Goal: Task Accomplishment & Management: Manage account settings

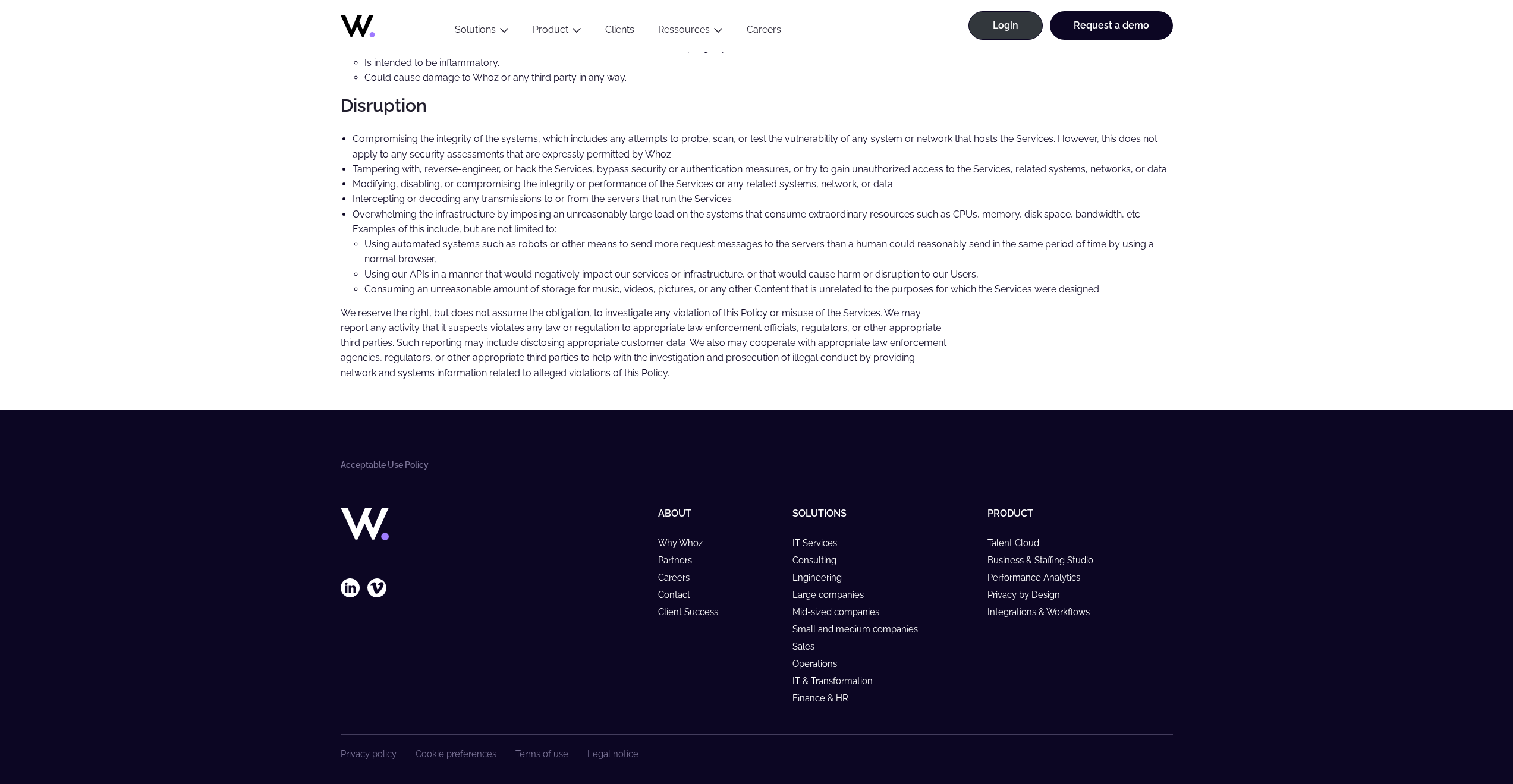
scroll to position [1029, 0]
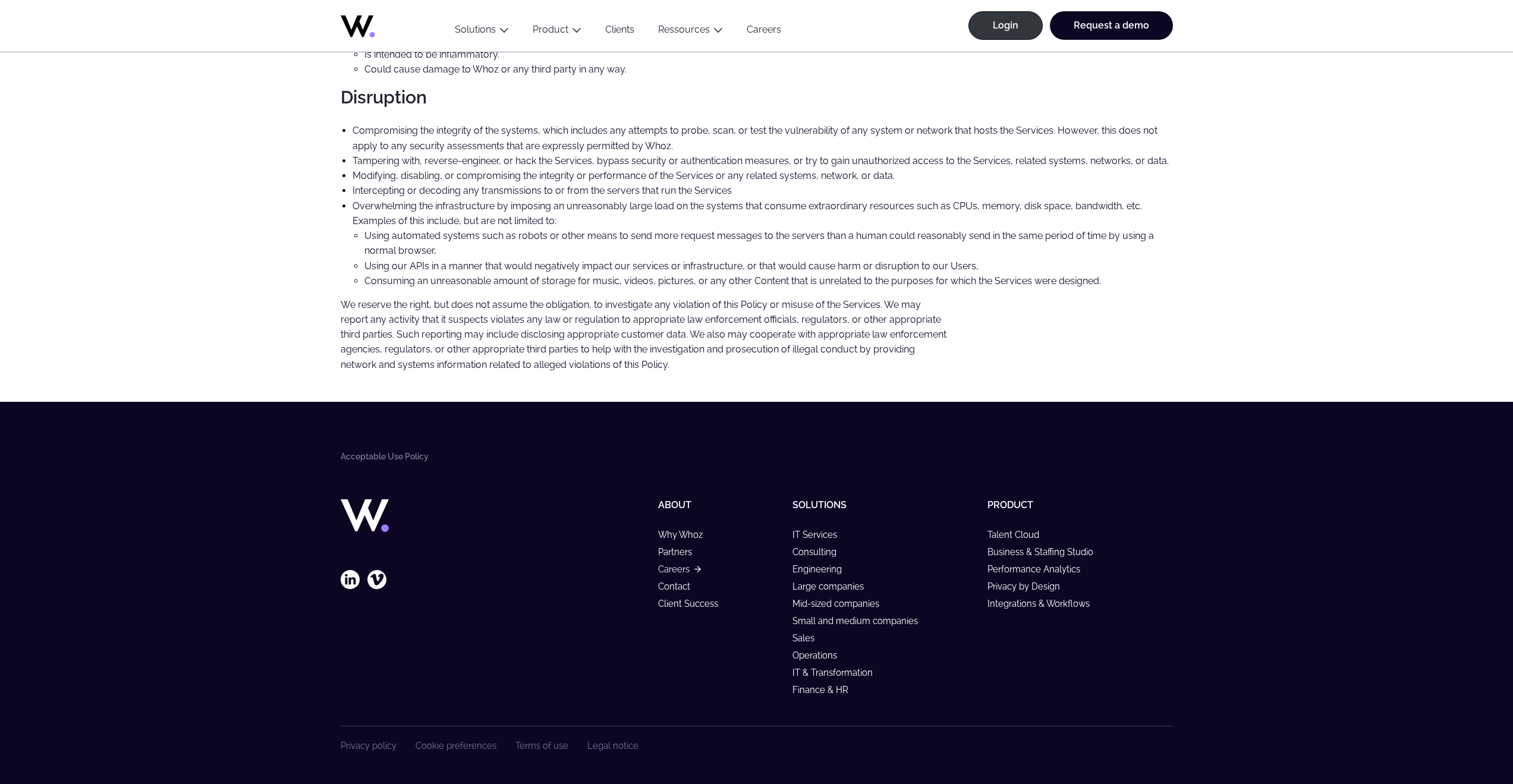
click at [668, 567] on link "Careers" at bounding box center [679, 569] width 42 height 10
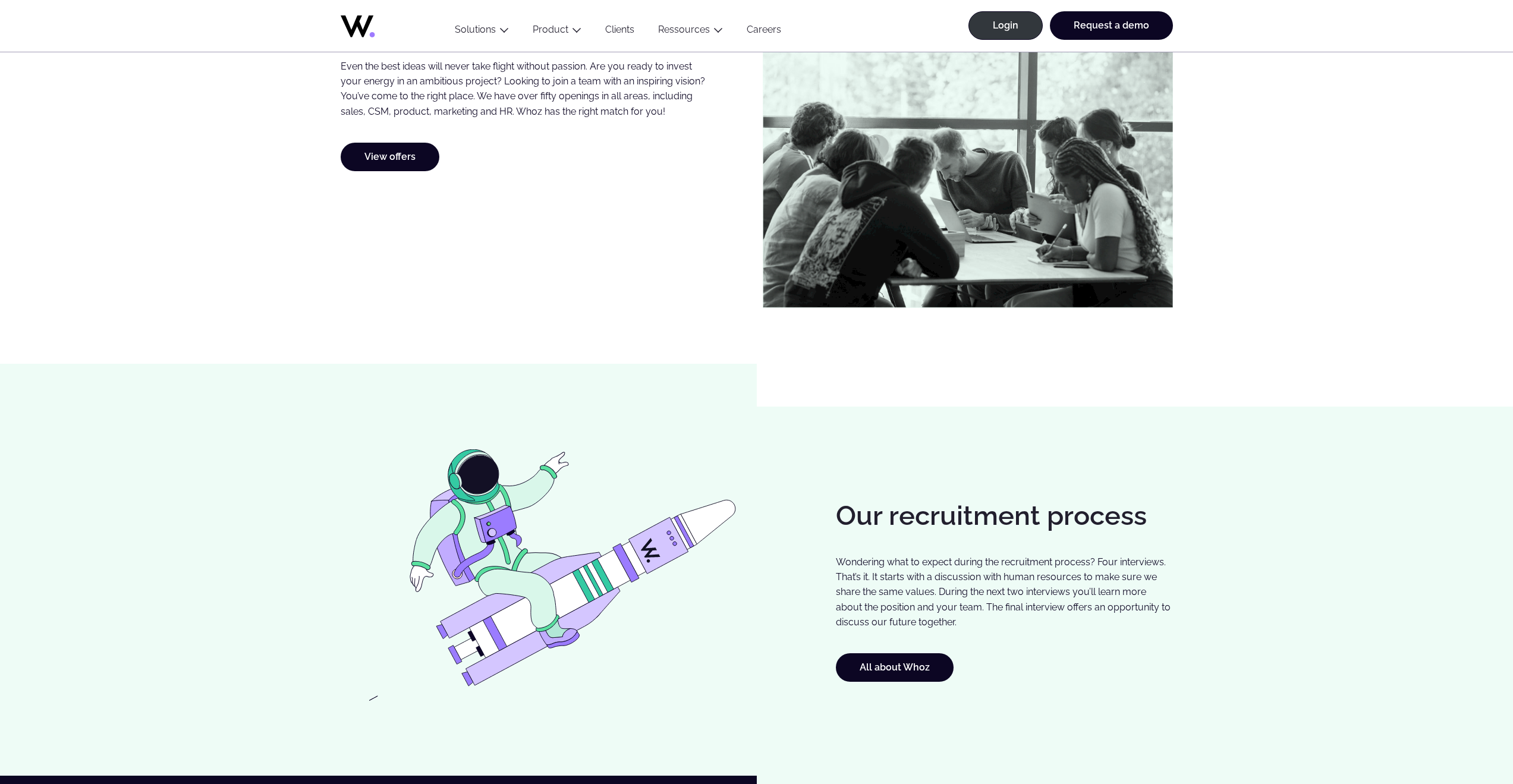
scroll to position [594, 0]
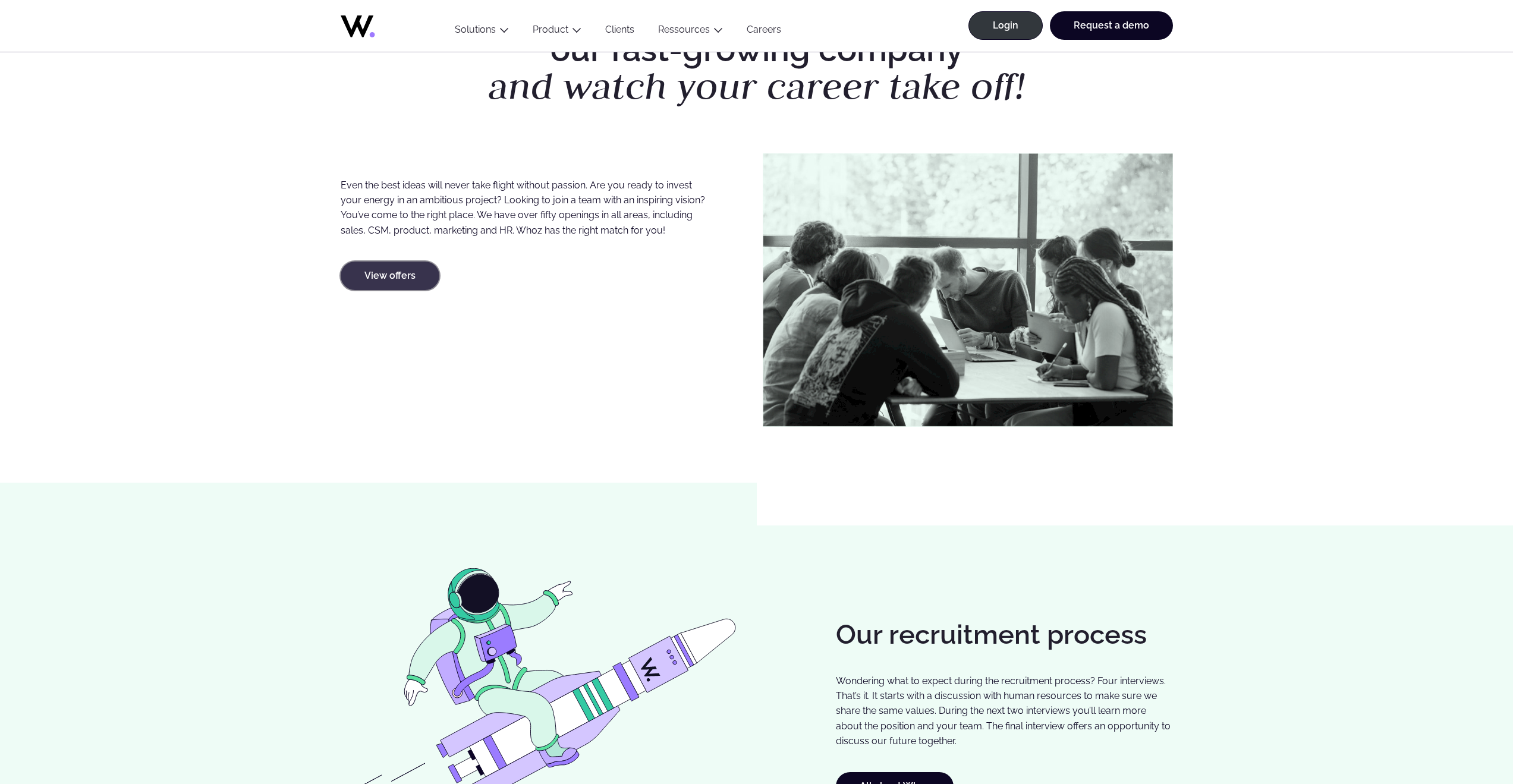
click at [404, 277] on link "View offers" at bounding box center [390, 275] width 99 height 28
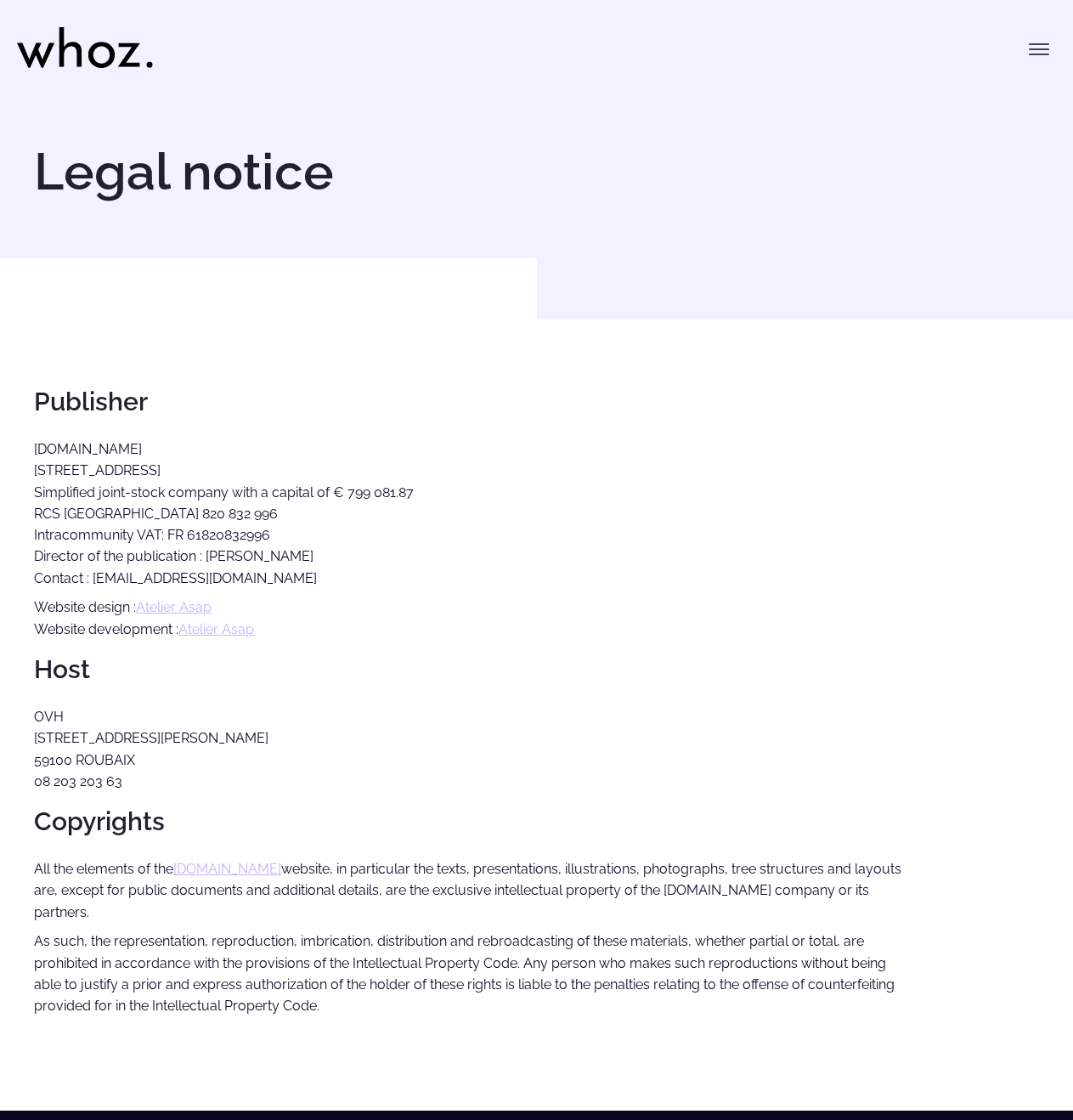
click at [665, 451] on p "BizNet.io 36 rue de Saint-Pétersbourg, 75008 Paris Simplified joint-stock compa…" at bounding box center [469, 514] width 870 height 150
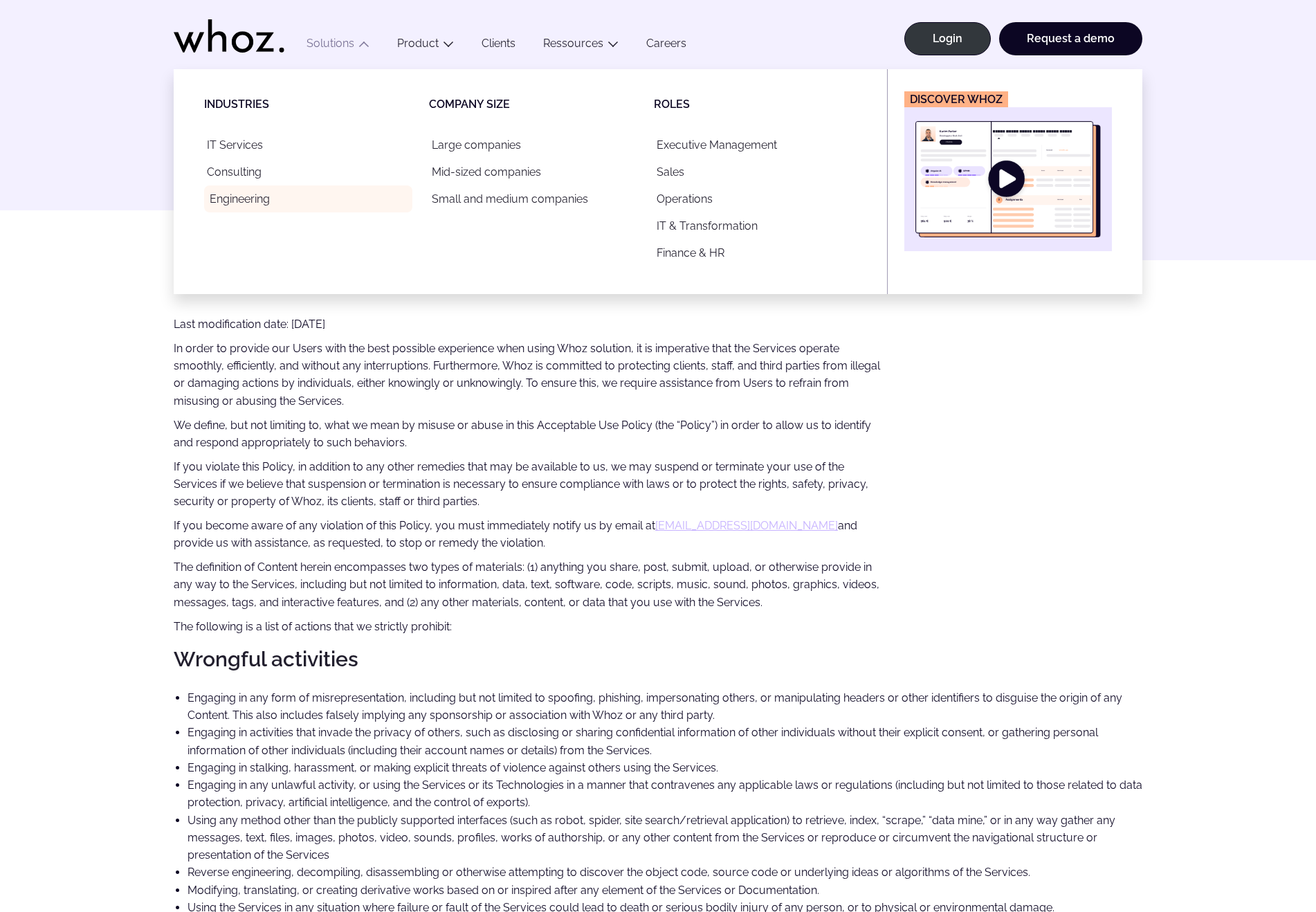
click at [251, 202] on link "Engineering" at bounding box center [308, 199] width 208 height 27
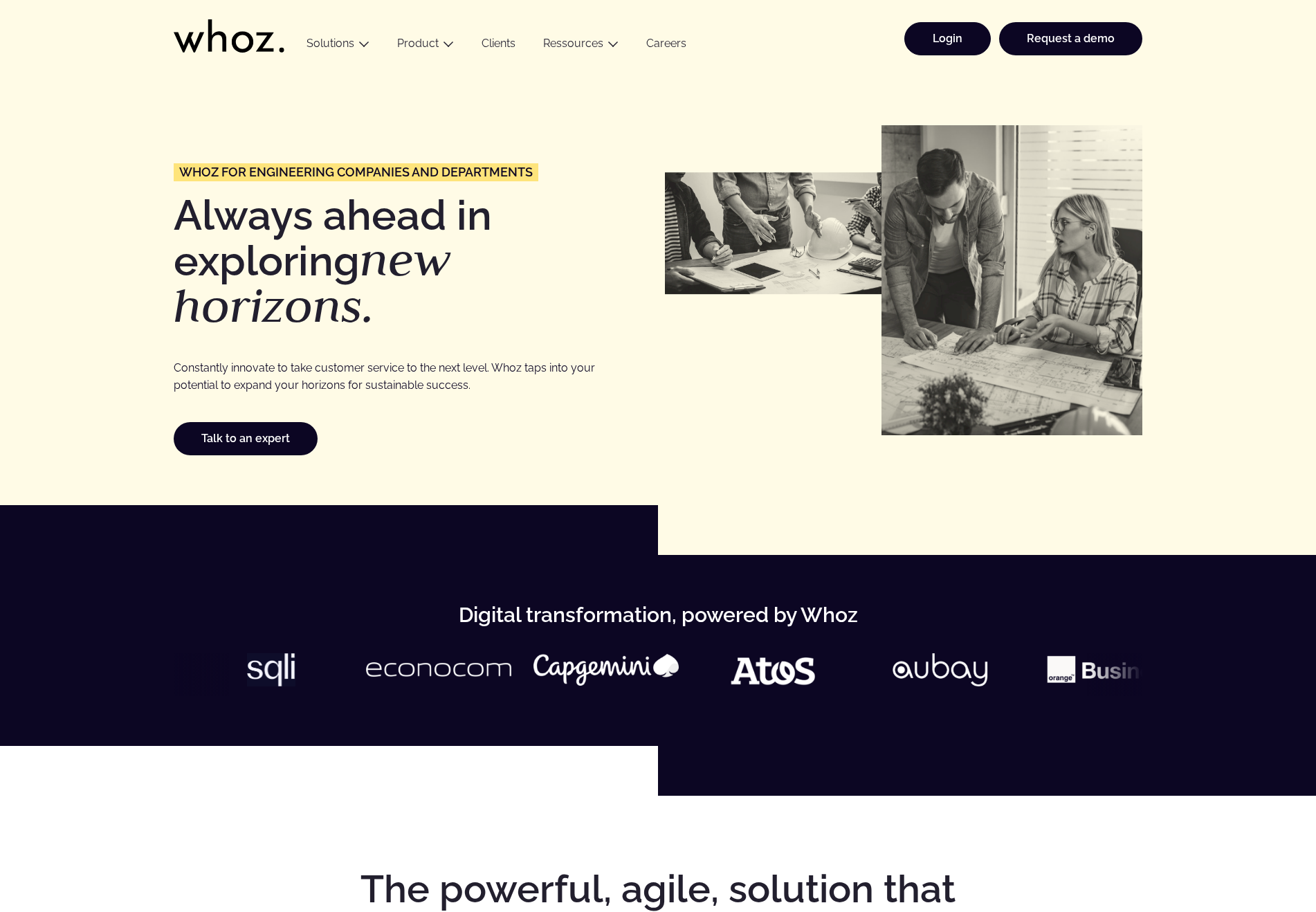
click at [944, 34] on link "Login" at bounding box center [948, 38] width 87 height 33
